Goal: Check status: Check status

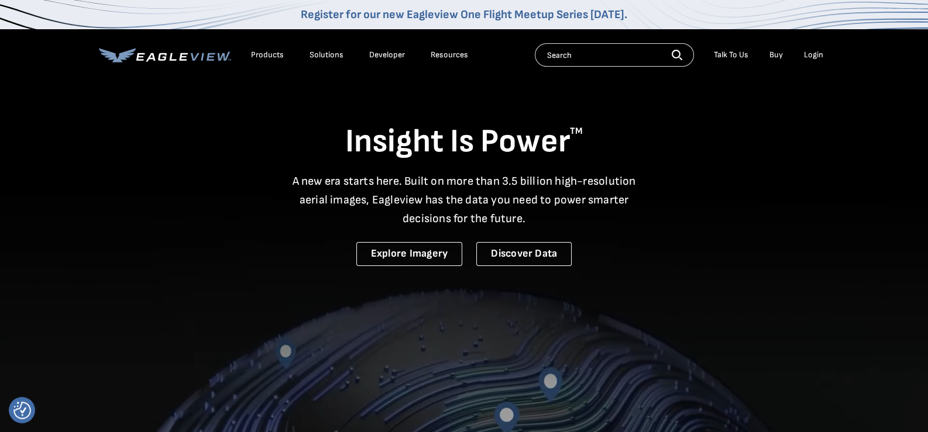
click at [818, 54] on div "Login" at bounding box center [813, 55] width 19 height 11
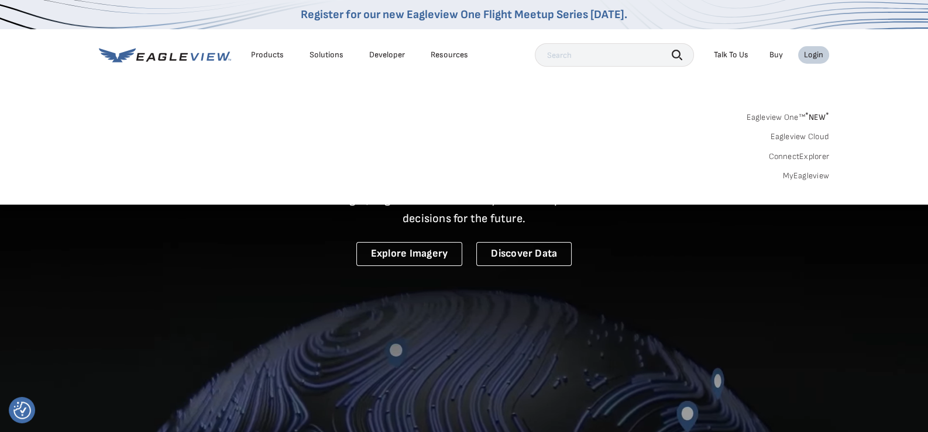
click at [811, 56] on div "Login" at bounding box center [813, 55] width 19 height 11
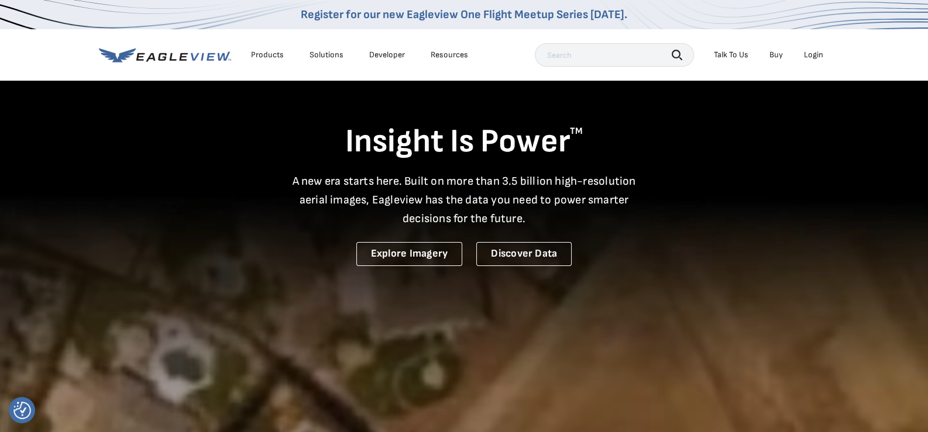
click at [811, 55] on div "Login" at bounding box center [813, 55] width 19 height 11
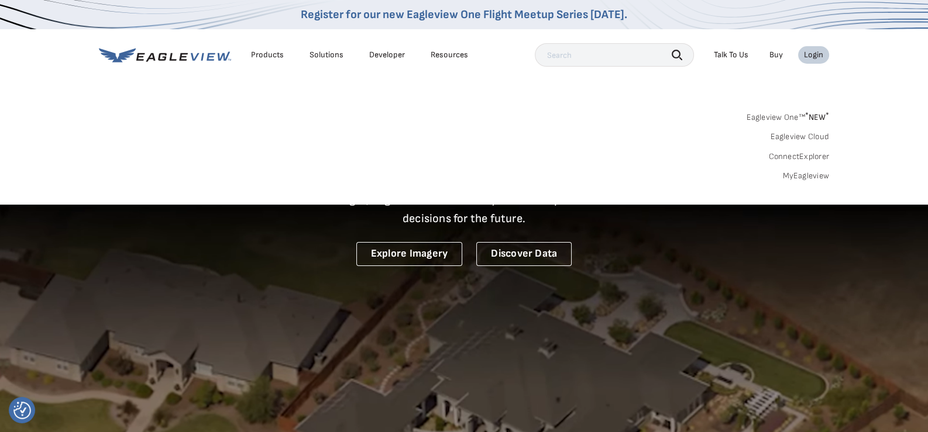
click at [777, 116] on link "Eagleview One™ * NEW *" at bounding box center [787, 115] width 83 height 13
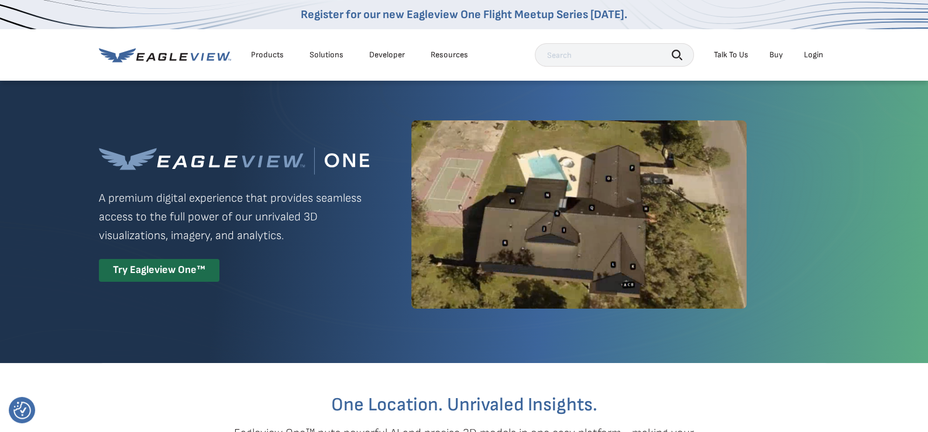
click at [812, 55] on div "Login" at bounding box center [813, 55] width 19 height 11
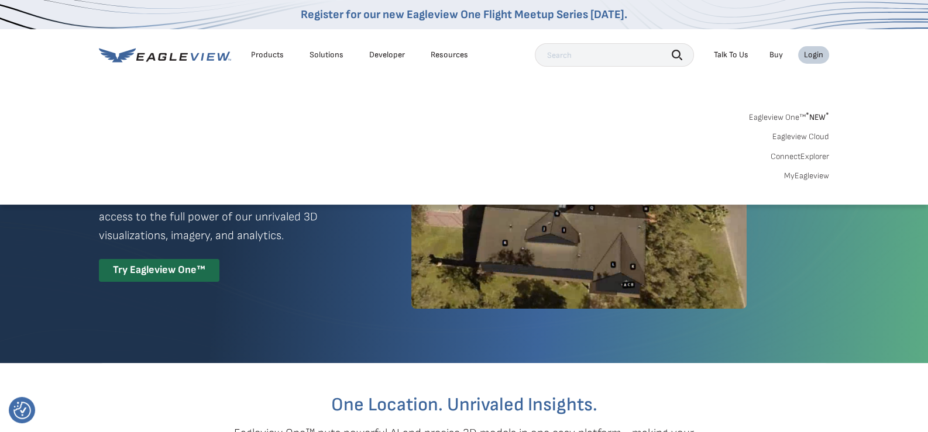
click at [802, 176] on link "MyEagleview" at bounding box center [806, 176] width 45 height 11
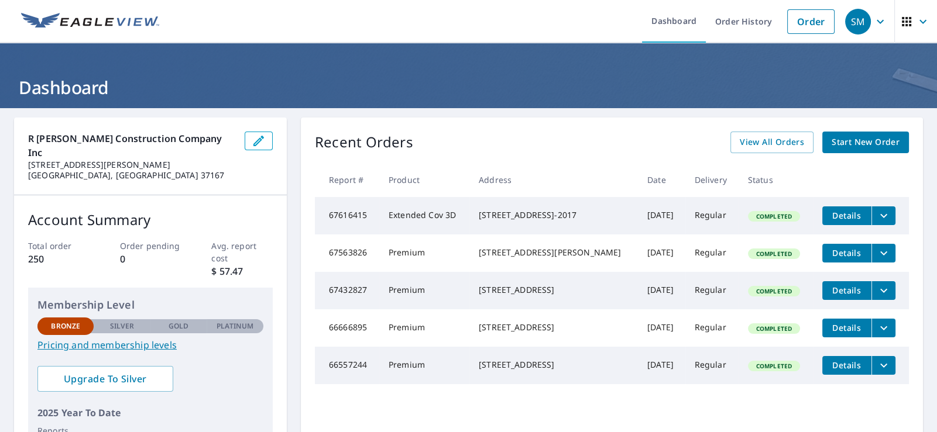
scroll to position [58, 0]
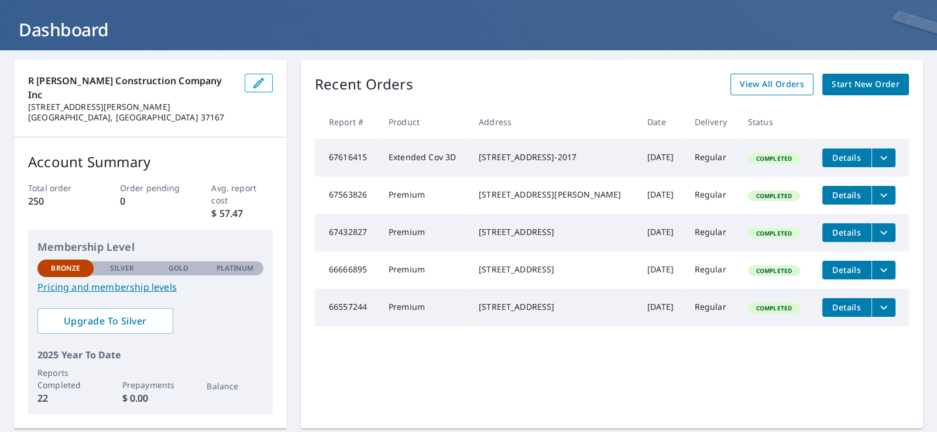
click at [775, 83] on span "View All Orders" at bounding box center [772, 84] width 64 height 15
